Goal: Information Seeking & Learning: Learn about a topic

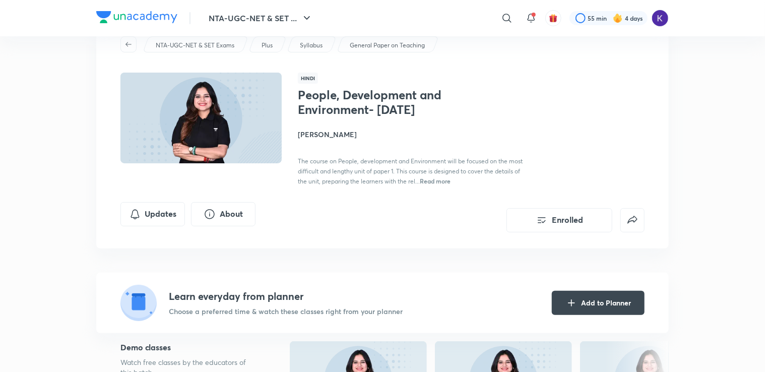
scroll to position [36, 0]
click at [243, 140] on img at bounding box center [201, 118] width 164 height 93
click at [232, 139] on img at bounding box center [201, 118] width 164 height 93
drag, startPoint x: 232, startPoint y: 139, endPoint x: 321, endPoint y: 100, distance: 97.3
click at [321, 100] on div "Hindi People, Development and Environment- [DATE] Toshiba Shukla The course on …" at bounding box center [382, 129] width 524 height 113
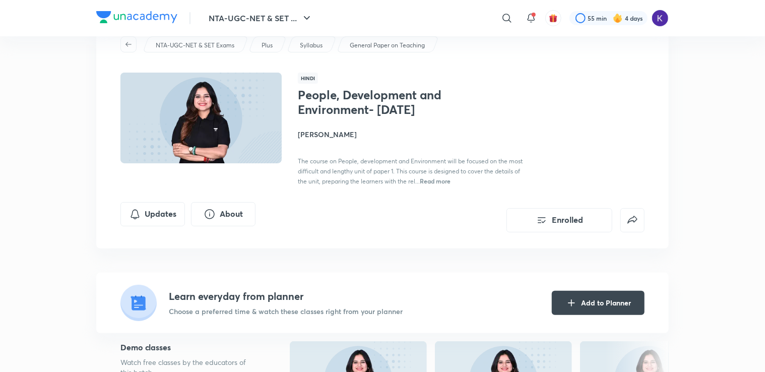
click at [321, 100] on h1 "People, Development and Environment- [DATE]" at bounding box center [380, 102] width 165 height 29
drag, startPoint x: 321, startPoint y: 100, endPoint x: 251, endPoint y: 88, distance: 71.1
click at [251, 88] on img at bounding box center [201, 118] width 164 height 93
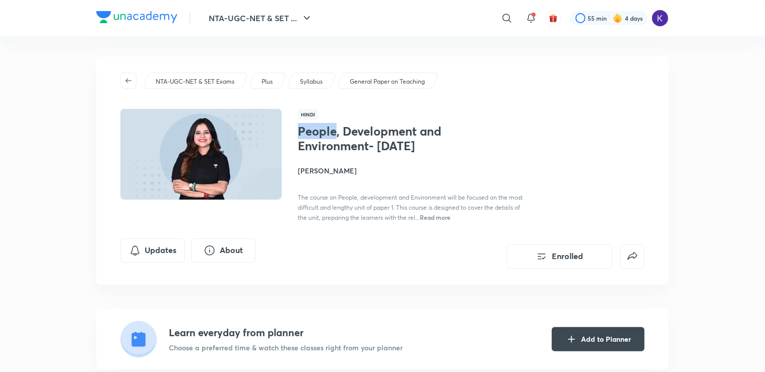
click at [234, 182] on img at bounding box center [201, 154] width 164 height 93
click at [582, 268] on button "Enrolled" at bounding box center [559, 255] width 106 height 24
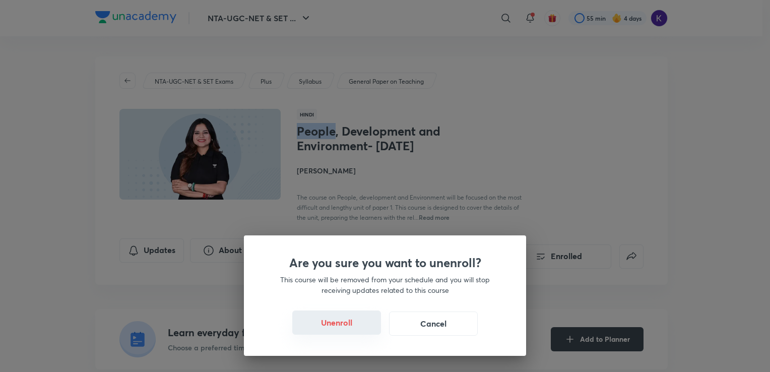
click at [359, 321] on button "Unenroll" at bounding box center [336, 322] width 89 height 24
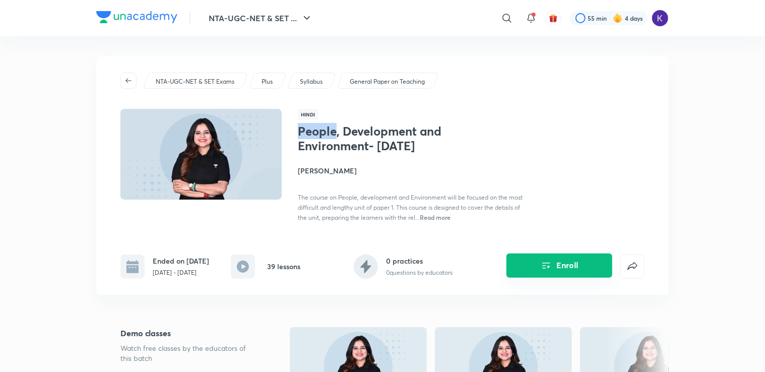
click at [558, 269] on button "Enroll" at bounding box center [559, 265] width 106 height 24
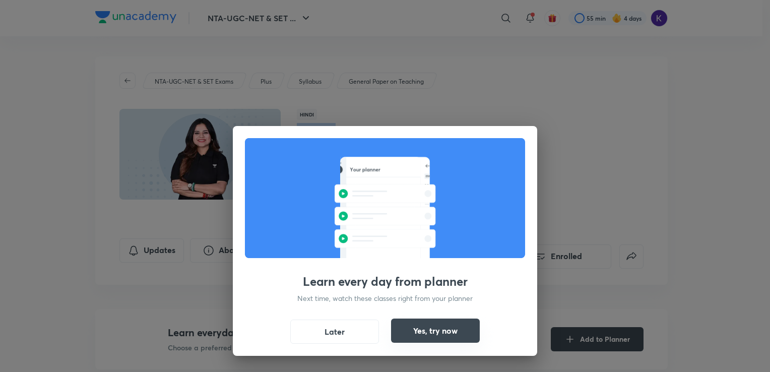
click at [415, 337] on button "Yes, try now" at bounding box center [435, 330] width 89 height 24
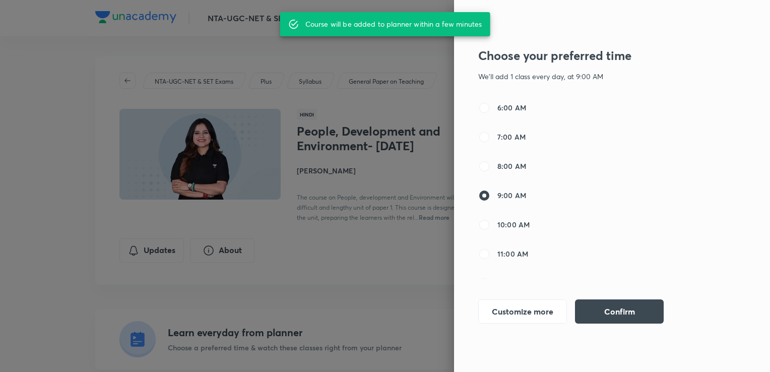
click at [249, 259] on div at bounding box center [385, 186] width 770 height 372
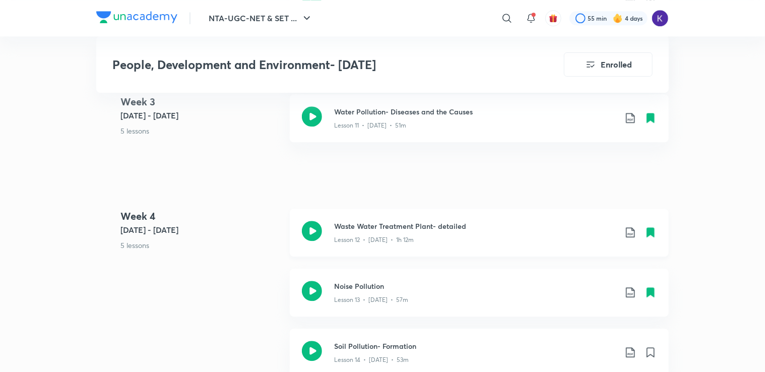
scroll to position [1309, 0]
click at [386, 243] on p "Lesson 12 • [DATE] • 1h 12m" at bounding box center [374, 238] width 80 height 9
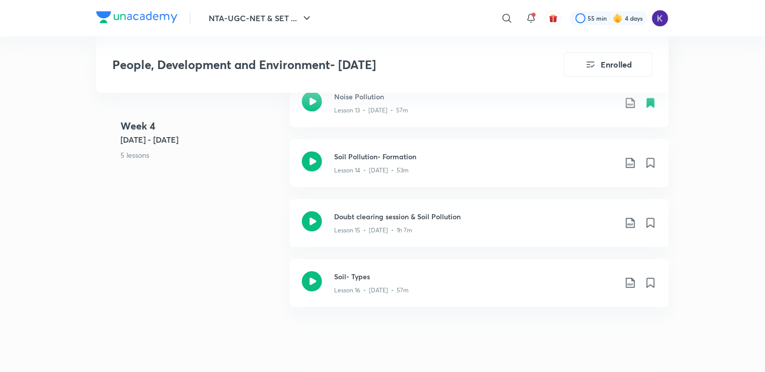
scroll to position [1497, 0]
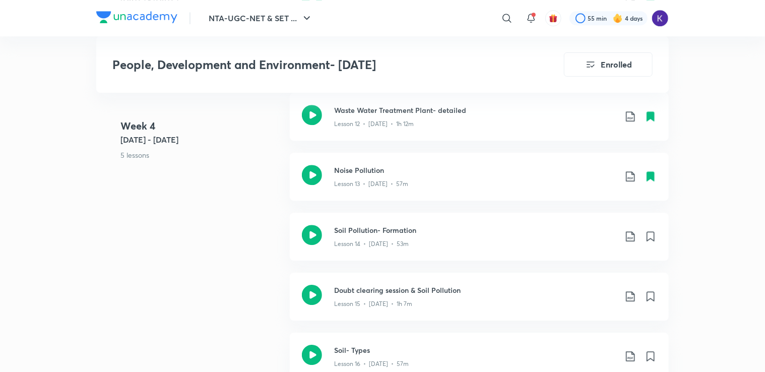
scroll to position [1423, 0]
